Goal: Information Seeking & Learning: Learn about a topic

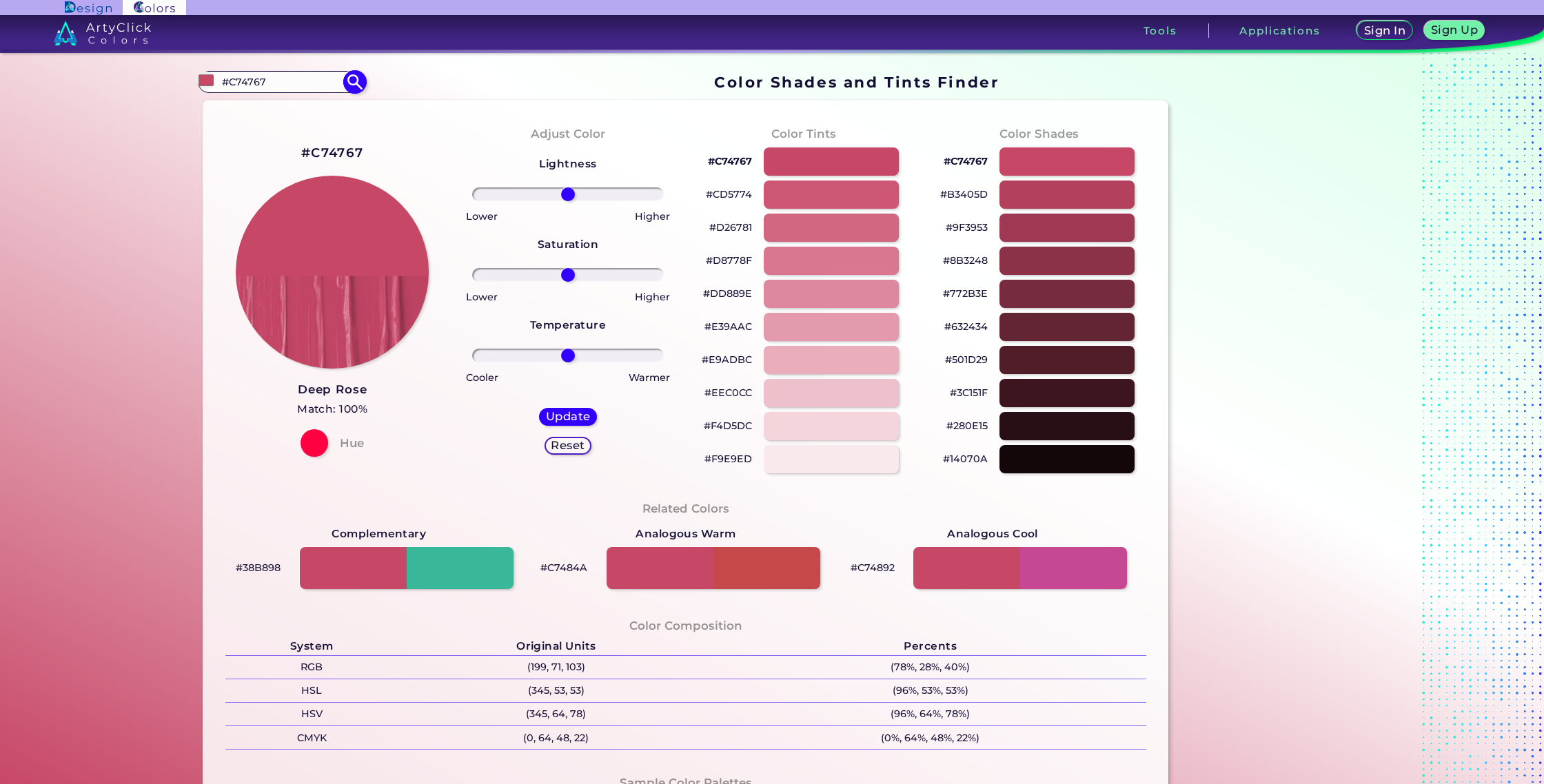
click at [271, 88] on input "#C74767" at bounding box center [281, 81] width 128 height 19
type input "#"
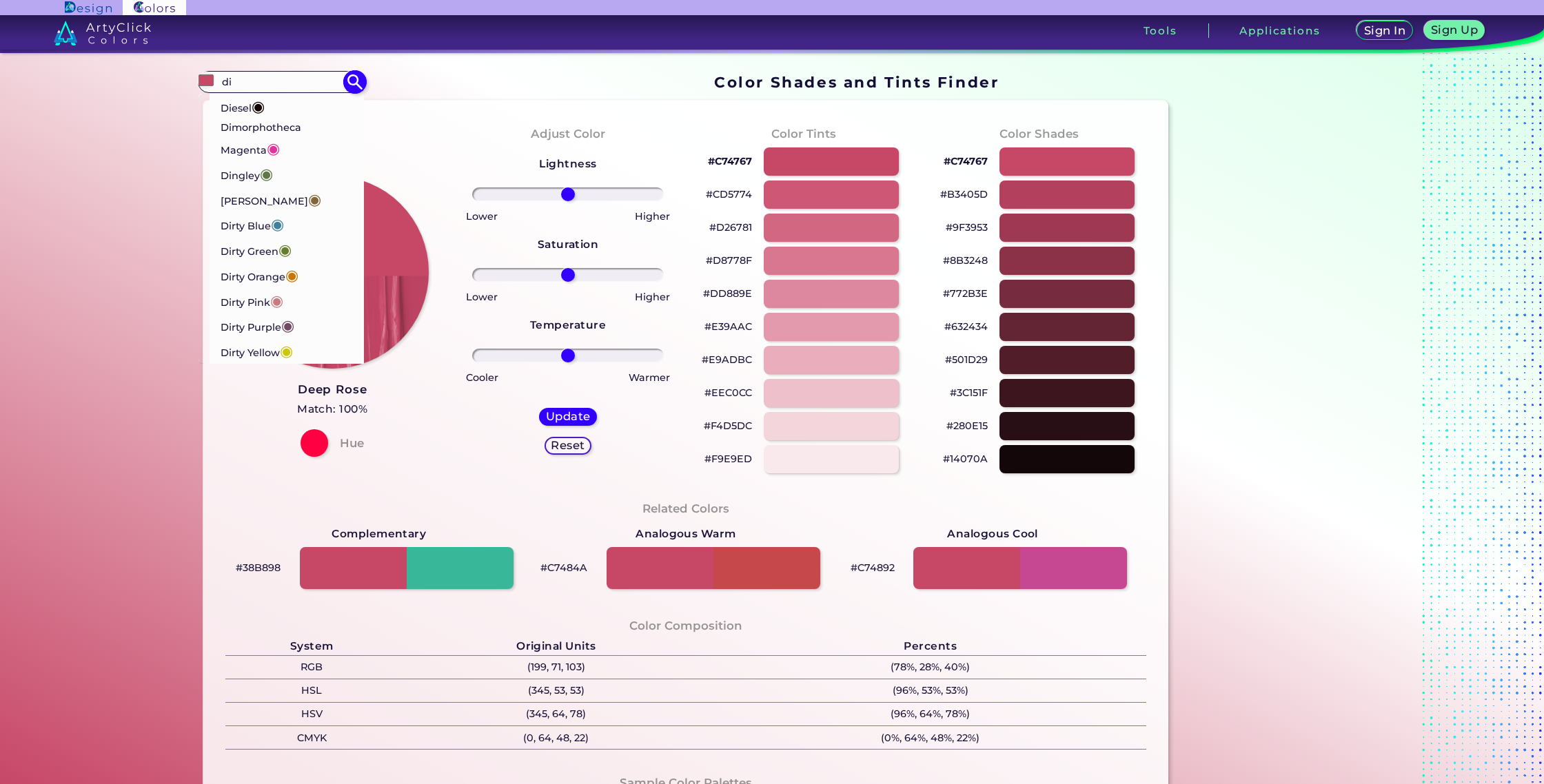
type input "d"
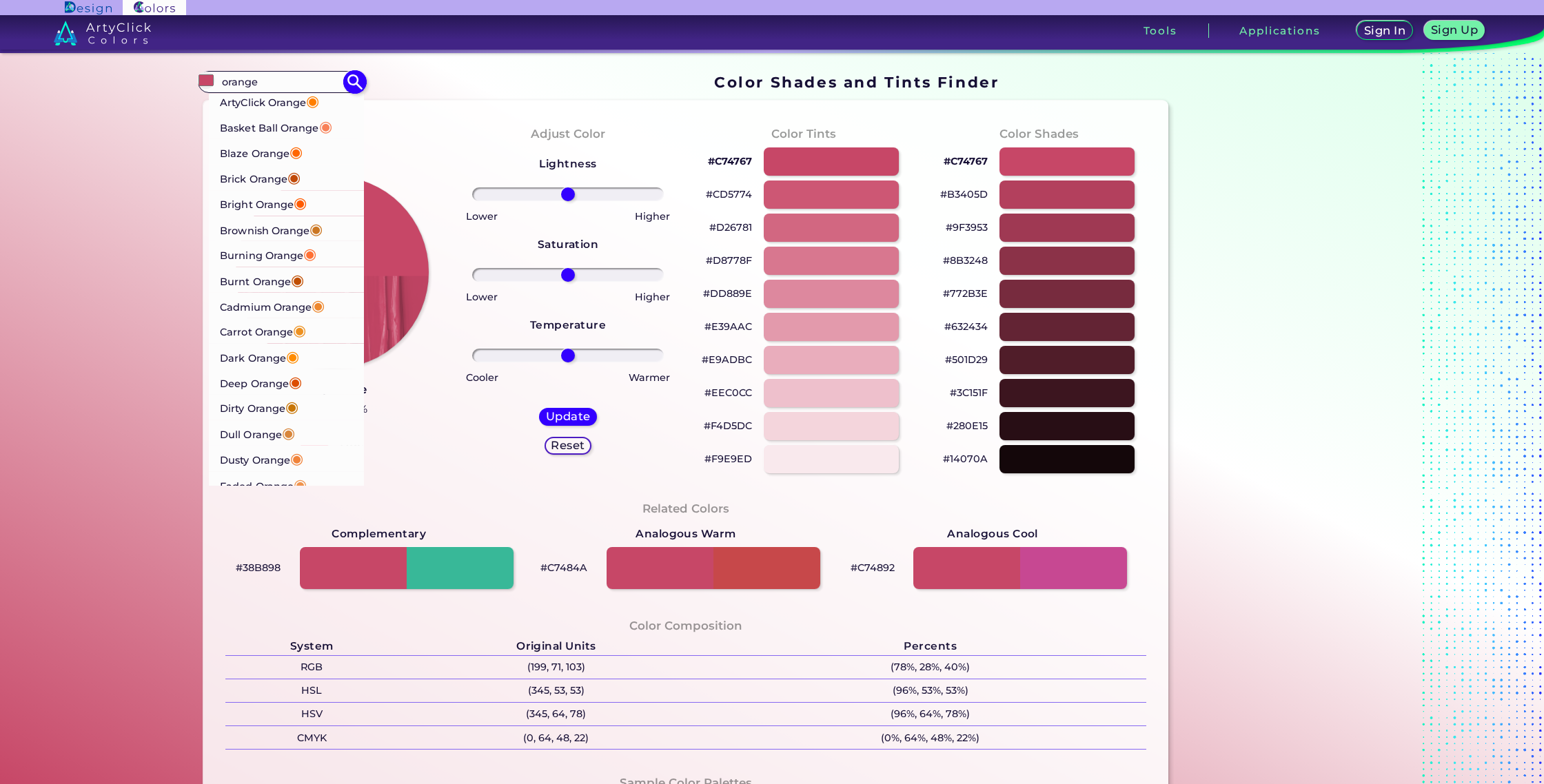
type input "orange"
click at [266, 417] on p "Dirty Orange ◉" at bounding box center [260, 408] width 79 height 26
type input "#c87606"
type input "#C87606"
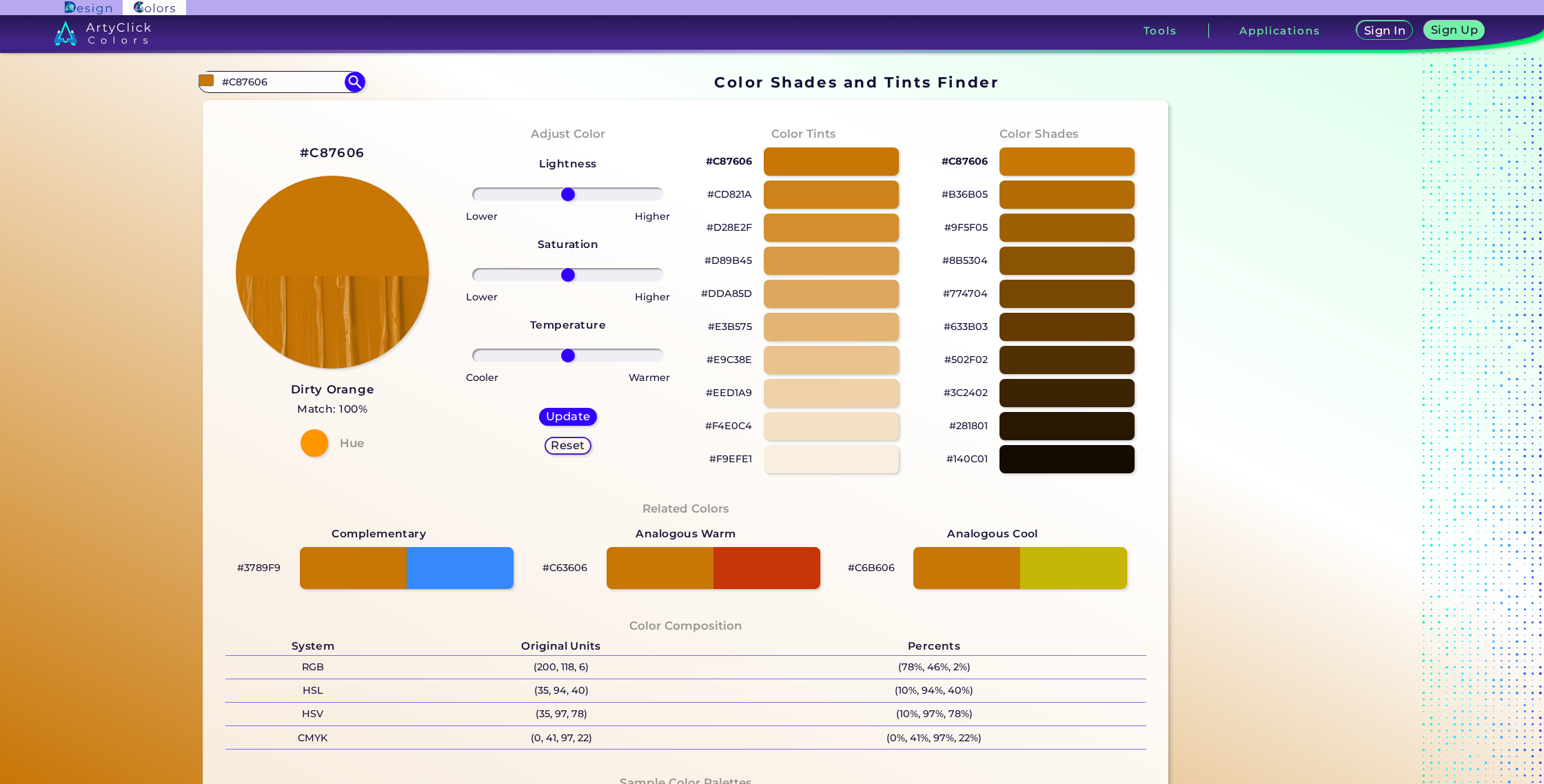
click at [326, 163] on div "#C87606" at bounding box center [332, 153] width 65 height 23
click at [327, 162] on div "#C87606" at bounding box center [332, 153] width 65 height 23
click at [330, 151] on h2 "#C87606" at bounding box center [332, 153] width 65 height 18
copy h2 "7"
click at [851, 300] on div at bounding box center [830, 294] width 136 height 28
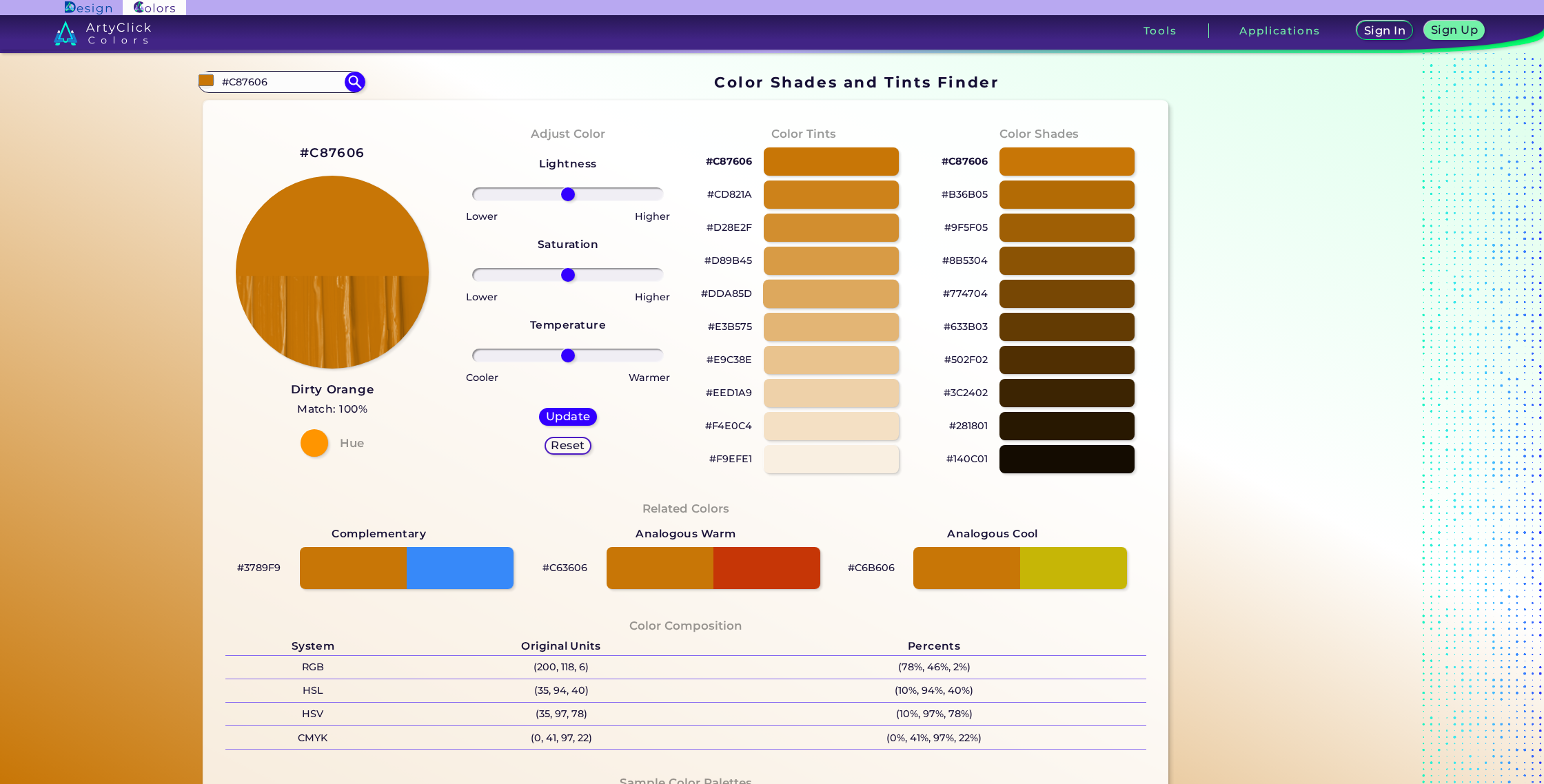
type input "#dda85d"
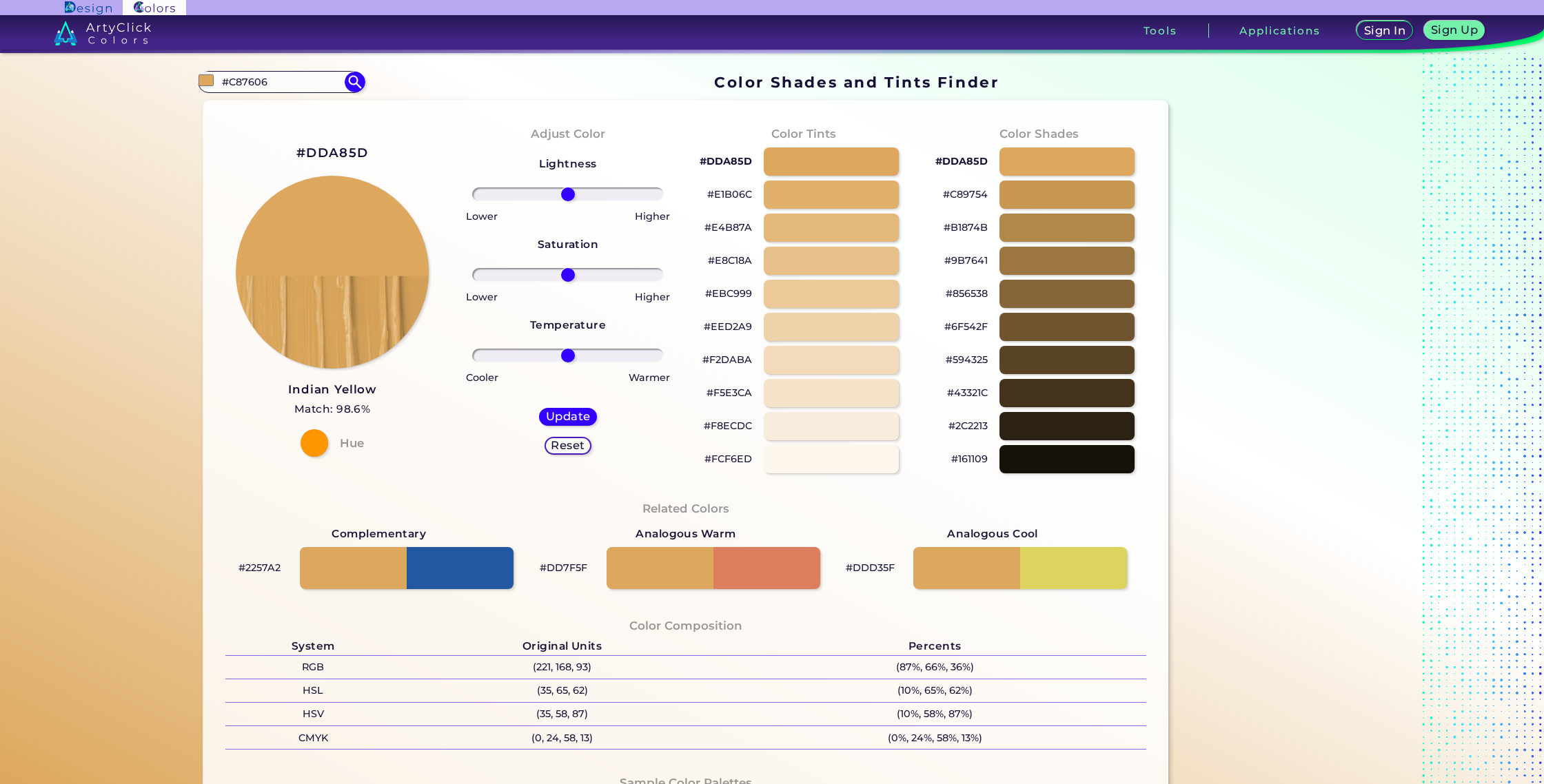
click at [359, 166] on div "#DDA85D Indian Yellow Match: 98.6% Hue" at bounding box center [332, 299] width 236 height 375
click at [358, 164] on div "#DDA85D Indian Yellow Match: 98.6% Hue" at bounding box center [332, 299] width 236 height 375
click at [351, 157] on h2 "#DDA85D" at bounding box center [332, 153] width 71 height 18
click at [281, 80] on input "#C87606" at bounding box center [281, 81] width 128 height 19
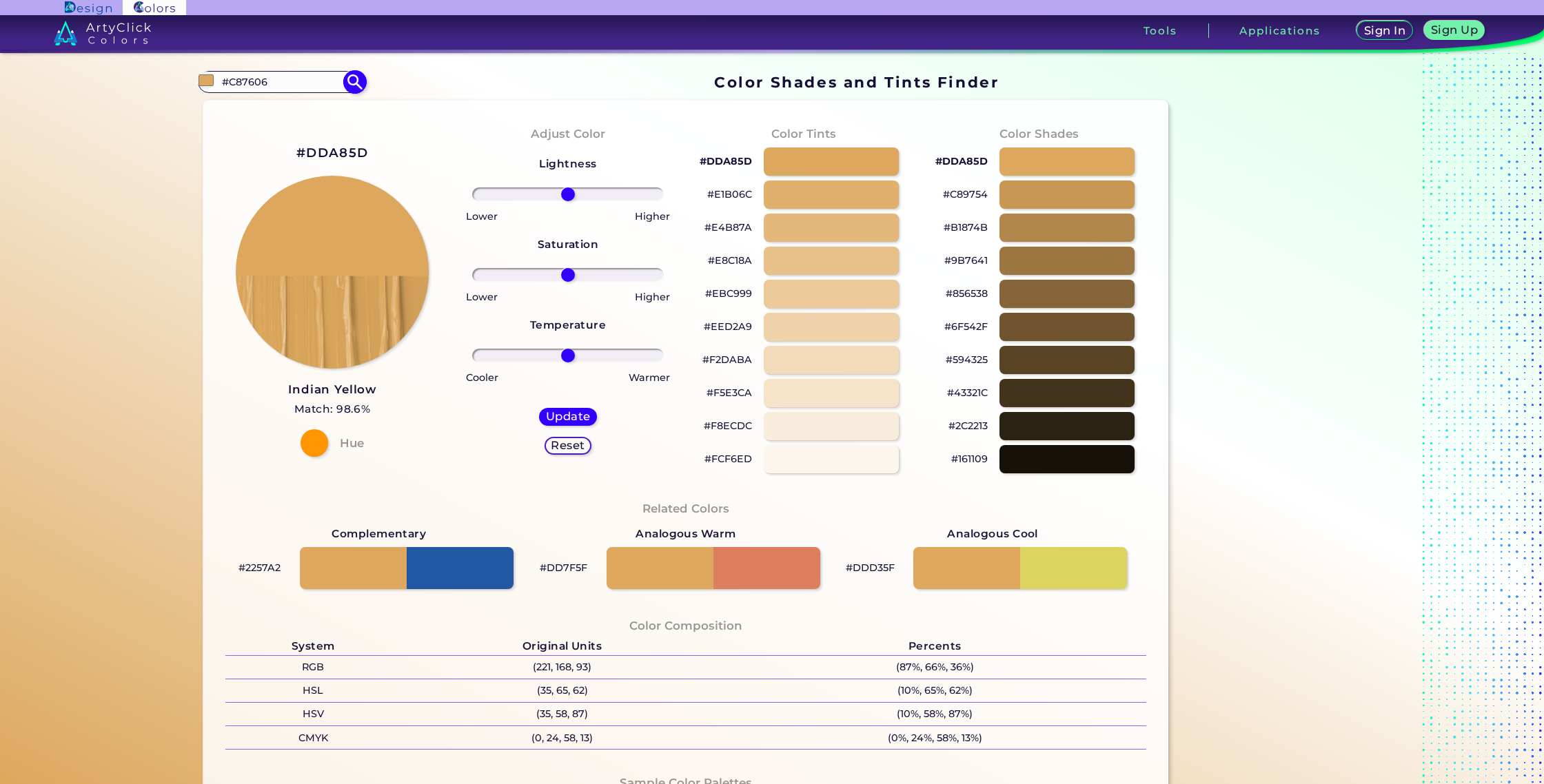
click at [281, 80] on input "#C87606" at bounding box center [281, 81] width 128 height 19
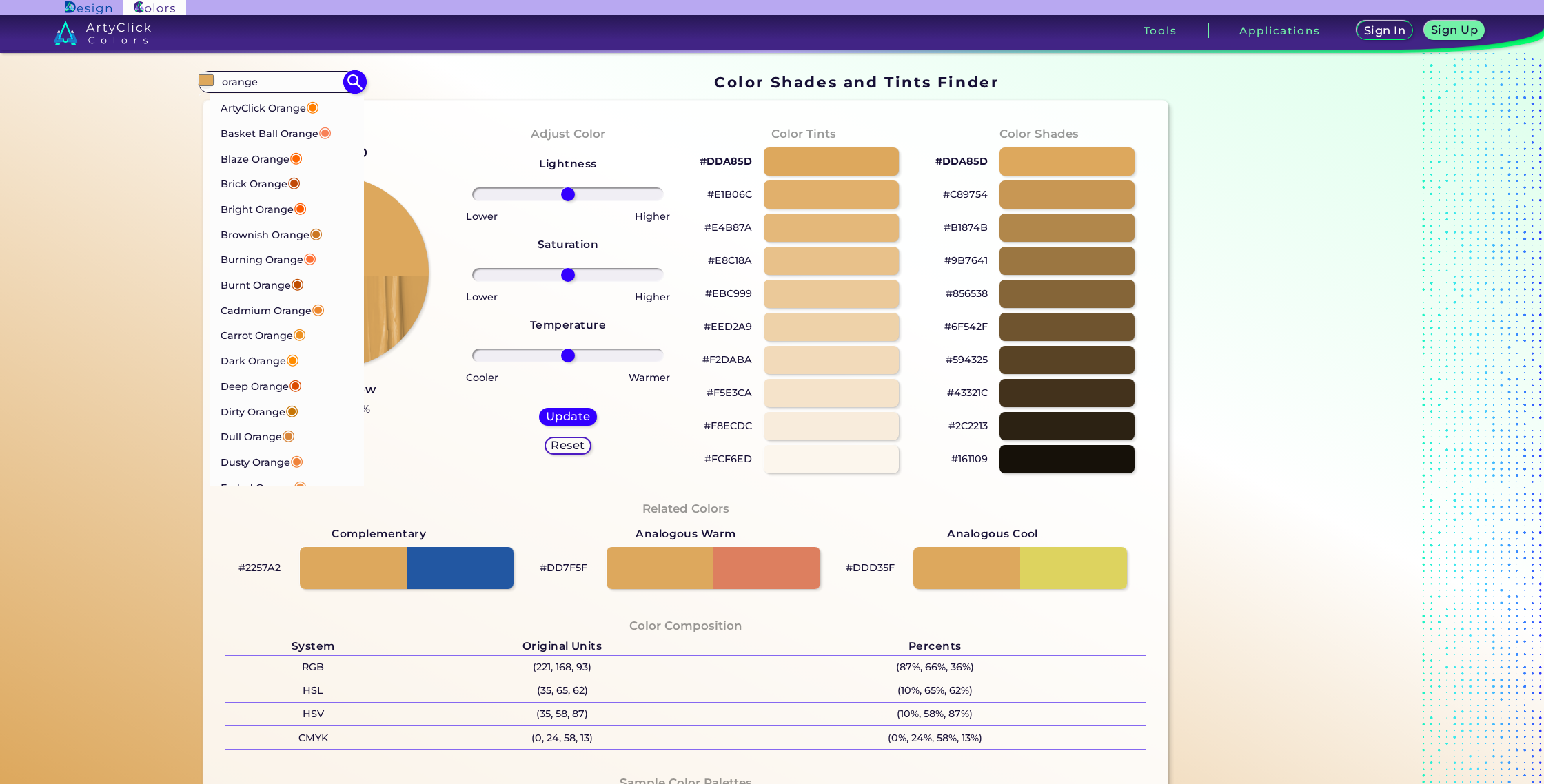
type input "orange"
click at [271, 426] on p "Dull Orange ◉" at bounding box center [258, 436] width 74 height 26
type input "#d8863b"
type input "#D8863B"
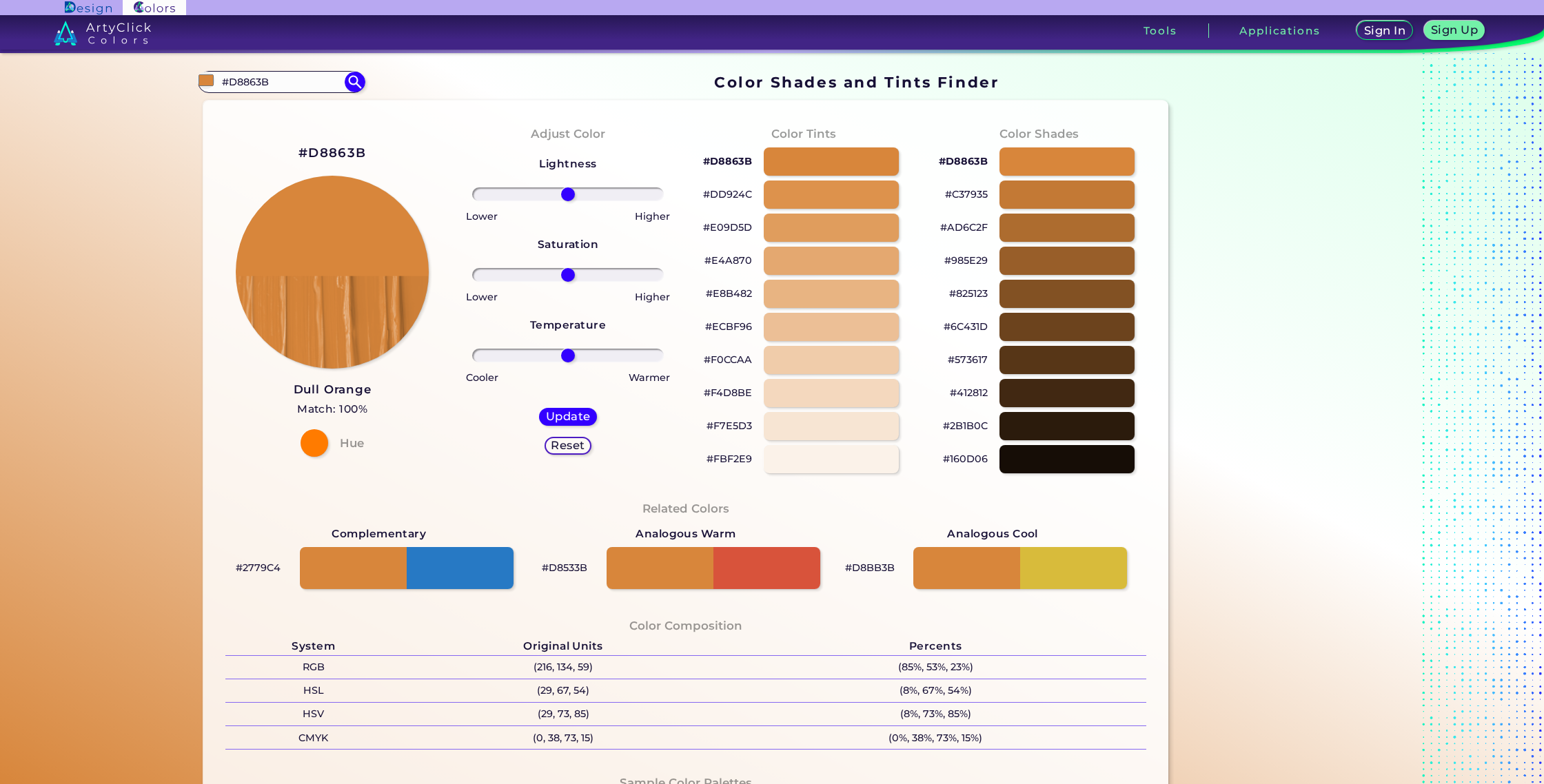
click at [320, 152] on h2 "#D8863B" at bounding box center [332, 153] width 68 height 18
